Goal: Transaction & Acquisition: Purchase product/service

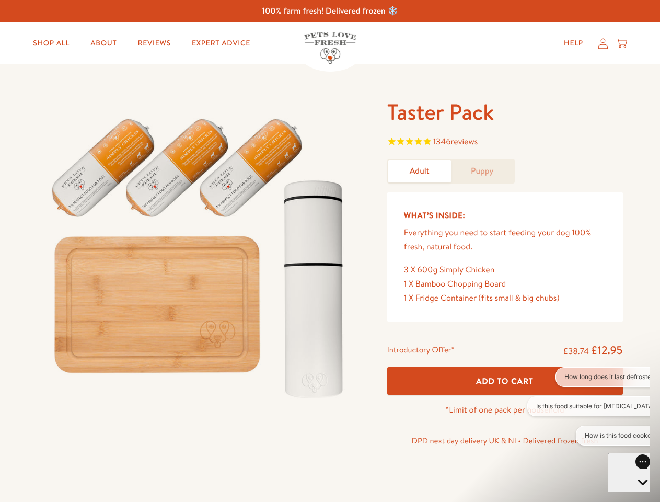
click at [330, 251] on img at bounding box center [200, 253] width 324 height 311
click at [505, 143] on span "1346 reviews" at bounding box center [505, 143] width 236 height 16
click at [505, 380] on span "Add To Cart" at bounding box center [504, 380] width 57 height 11
click at [588, 377] on button "How long does it last defrosted?" at bounding box center [610, 377] width 111 height 20
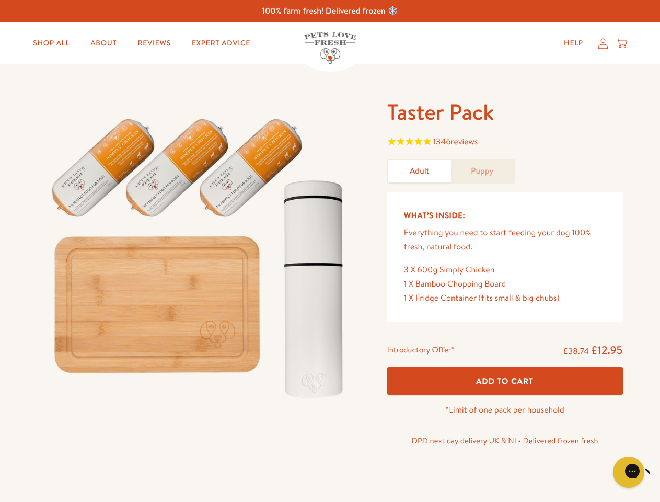
click at [659, 472] on icon "Close gorgias live chat" at bounding box center [665, 470] width 10 height 10
